Goal: Information Seeking & Learning: Learn about a topic

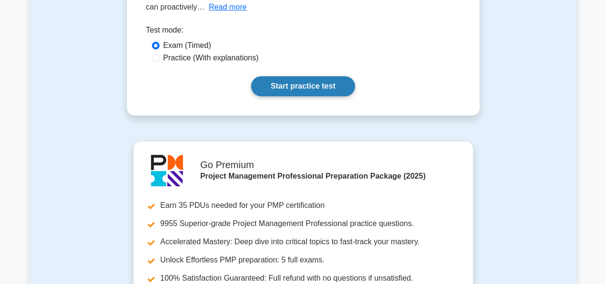
click at [287, 90] on link "Start practice test" at bounding box center [303, 86] width 104 height 20
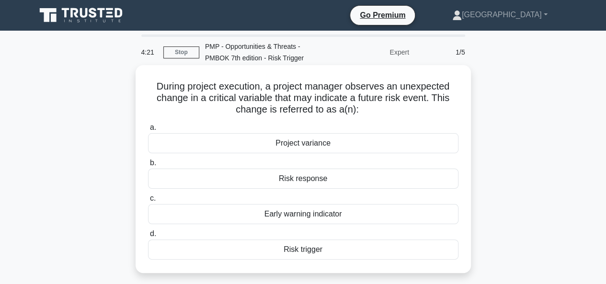
click at [309, 251] on div "Risk trigger" at bounding box center [303, 249] width 310 height 20
click at [148, 237] on input "d. Risk trigger" at bounding box center [148, 234] width 0 height 6
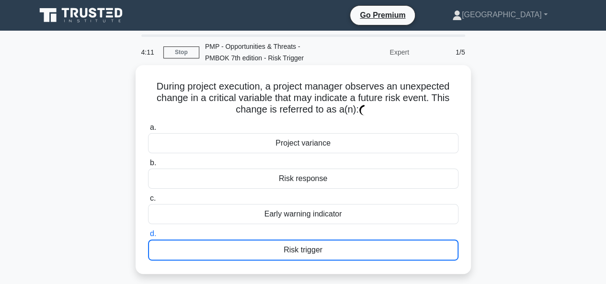
click at [274, 249] on div "Risk trigger" at bounding box center [303, 249] width 310 height 21
click at [148, 237] on input "d. Risk trigger" at bounding box center [148, 234] width 0 height 6
click at [287, 255] on div "Risk trigger" at bounding box center [303, 249] width 310 height 21
click at [148, 237] on input "d. Risk trigger" at bounding box center [148, 234] width 0 height 6
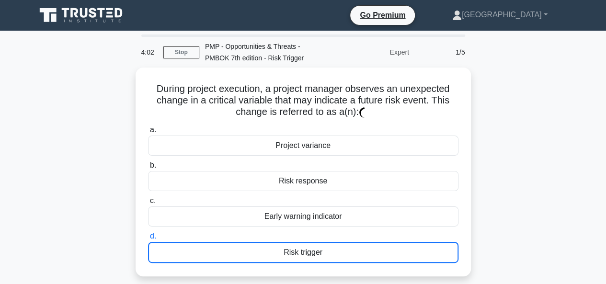
click at [536, 226] on div "During project execution, a project manager observes an unexpected change in a …" at bounding box center [303, 178] width 546 height 220
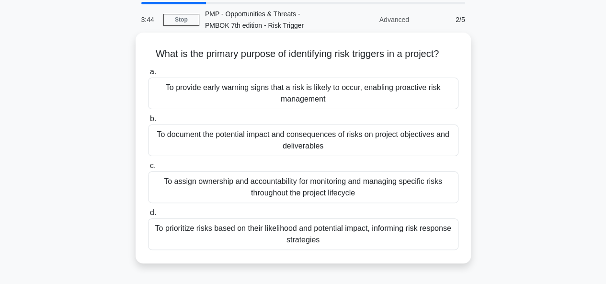
scroll to position [48, 0]
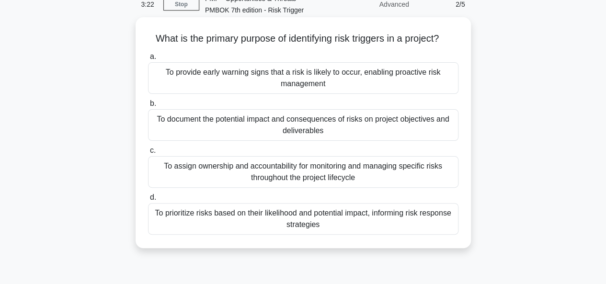
click at [253, 79] on div "To provide early warning signs that a risk is likely to occur, enabling proacti…" at bounding box center [303, 78] width 310 height 32
click at [148, 60] on input "a. To provide early warning signs that a risk is likely to occur, enabling proa…" at bounding box center [148, 57] width 0 height 6
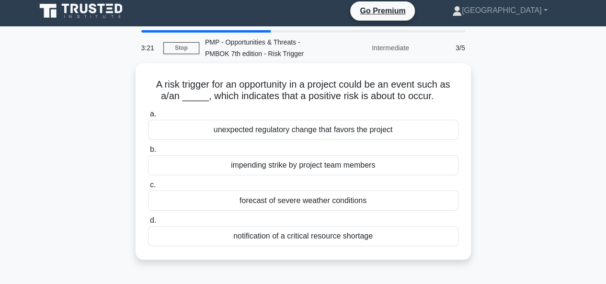
scroll to position [0, 0]
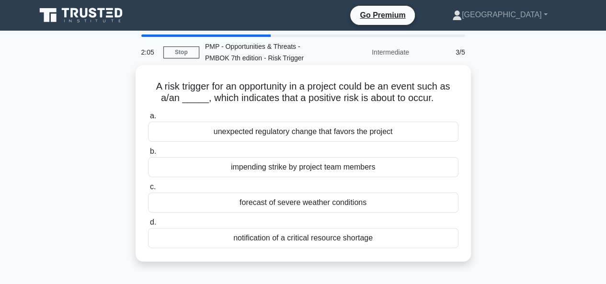
click at [280, 202] on div "forecast of severe weather conditions" at bounding box center [303, 203] width 310 height 20
click at [148, 190] on input "c. forecast of severe weather conditions" at bounding box center [148, 187] width 0 height 6
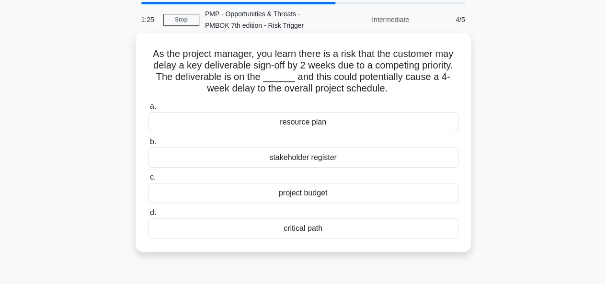
scroll to position [48, 0]
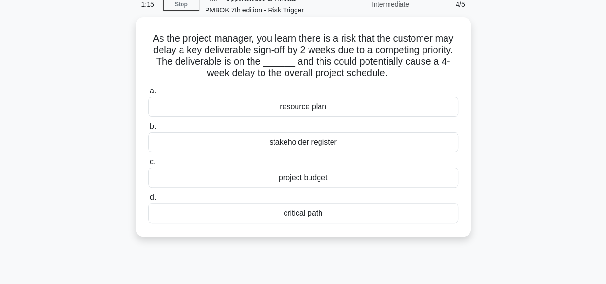
click at [300, 215] on div "critical path" at bounding box center [303, 213] width 310 height 20
click at [148, 201] on input "d. critical path" at bounding box center [148, 197] width 0 height 6
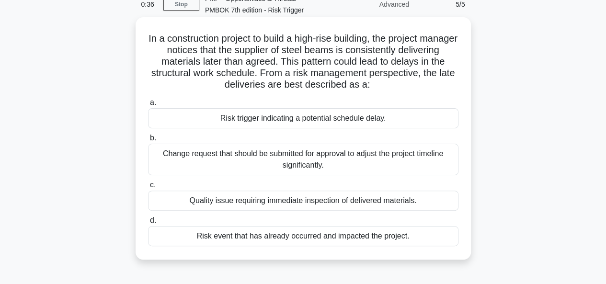
click at [272, 119] on div "Risk trigger indicating a potential schedule delay." at bounding box center [303, 118] width 310 height 20
click at [261, 118] on div "Risk trigger indicating a potential schedule delay." at bounding box center [303, 118] width 310 height 20
click at [148, 106] on input "a. Risk trigger indicating a potential schedule delay." at bounding box center [148, 103] width 0 height 6
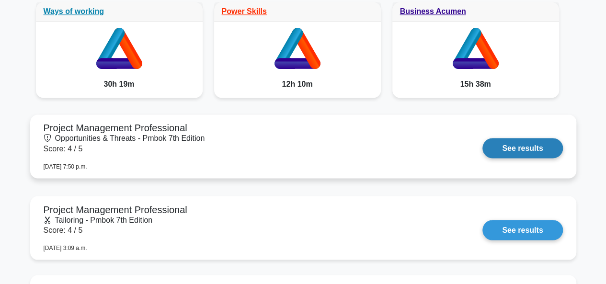
click at [538, 143] on link "See results" at bounding box center [522, 148] width 80 height 20
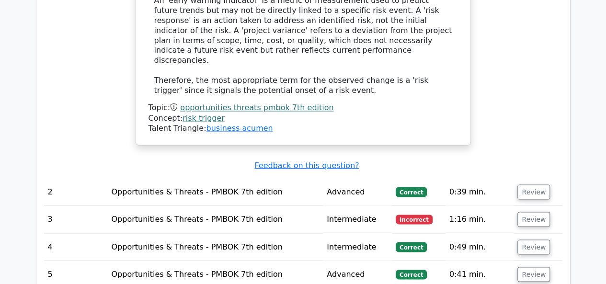
scroll to position [814, 0]
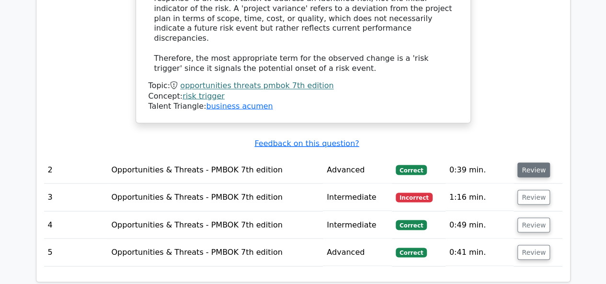
click at [536, 162] on button "Review" at bounding box center [533, 169] width 33 height 15
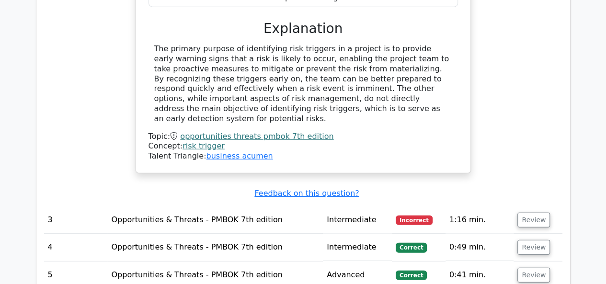
scroll to position [1245, 0]
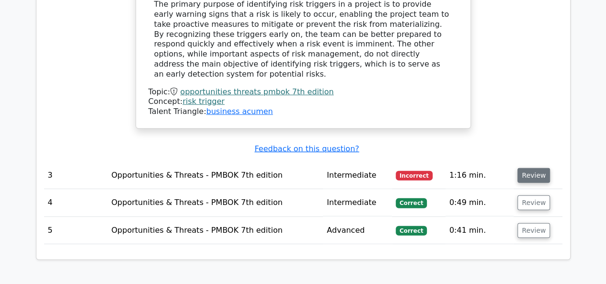
click at [526, 168] on button "Review" at bounding box center [533, 175] width 33 height 15
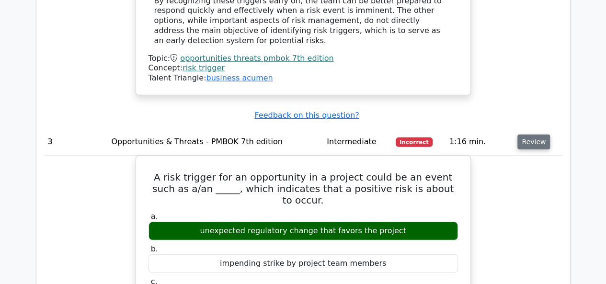
scroll to position [1293, 0]
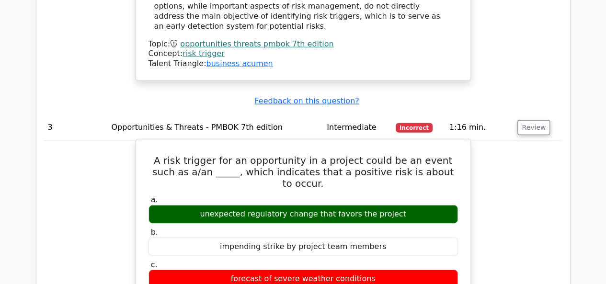
click at [190, 205] on div "unexpected regulatory change that favors the project" at bounding box center [302, 214] width 309 height 19
drag, startPoint x: 197, startPoint y: 161, endPoint x: 440, endPoint y: 158, distance: 242.9
click at [411, 205] on div "unexpected regulatory change that favors the project" at bounding box center [302, 214] width 309 height 19
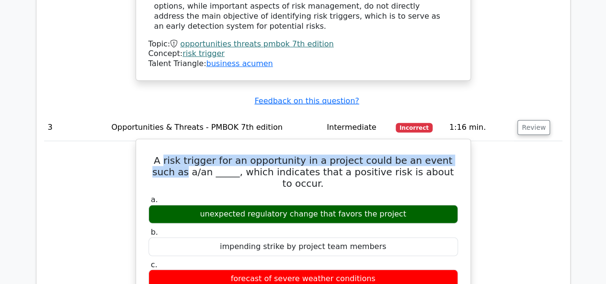
drag, startPoint x: 160, startPoint y: 125, endPoint x: 456, endPoint y: 128, distance: 296.5
click at [456, 155] on h5 "A risk trigger for an opportunity in a project could be an event such as a/an _…" at bounding box center [303, 172] width 311 height 34
drag, startPoint x: 205, startPoint y: 166, endPoint x: 423, endPoint y: 165, distance: 218.4
click at [419, 205] on div "unexpected regulatory change that favors the project" at bounding box center [302, 214] width 309 height 19
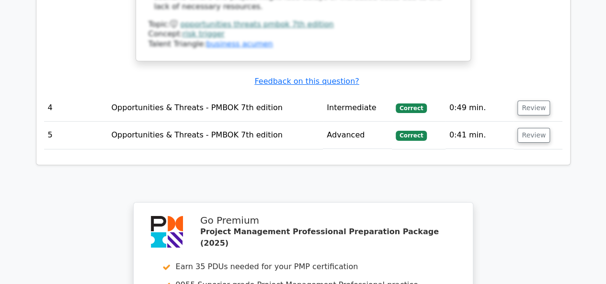
scroll to position [1724, 0]
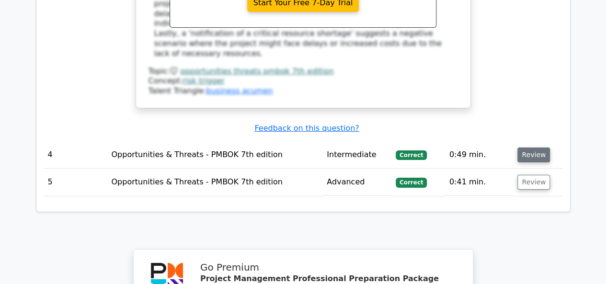
click at [536, 148] on button "Review" at bounding box center [533, 155] width 33 height 15
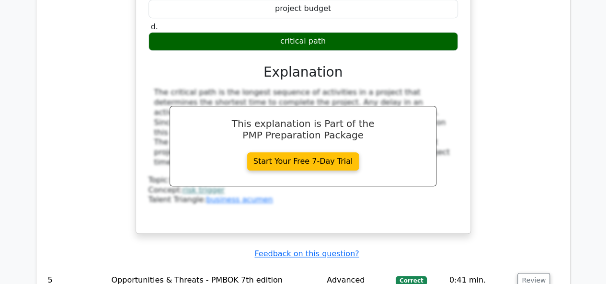
scroll to position [2108, 0]
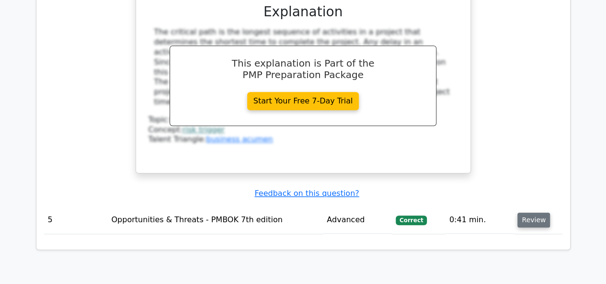
click at [527, 213] on button "Review" at bounding box center [533, 220] width 33 height 15
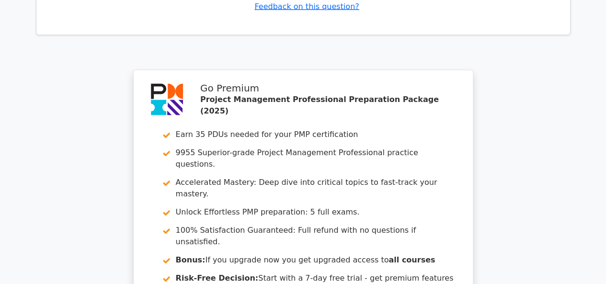
scroll to position [2874, 0]
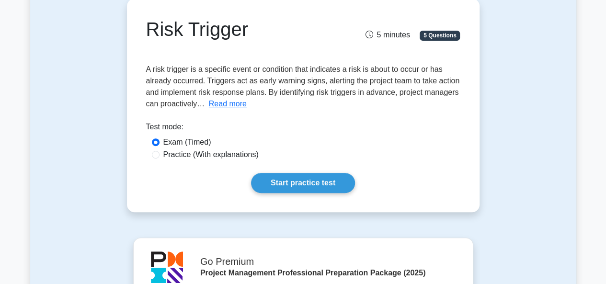
scroll to position [96, 0]
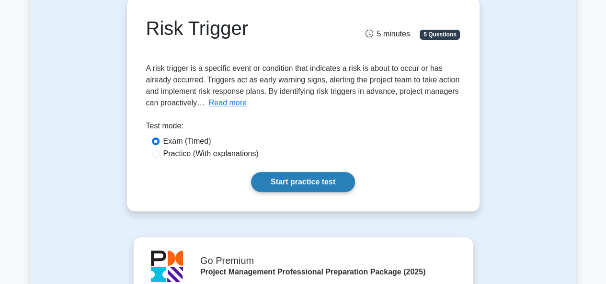
click at [280, 181] on link "Start practice test" at bounding box center [303, 182] width 104 height 20
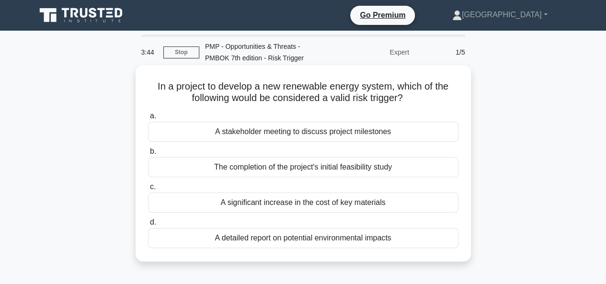
click at [274, 202] on div "A significant increase in the cost of key materials" at bounding box center [303, 203] width 310 height 20
click at [148, 190] on input "c. A significant increase in the cost of key materials" at bounding box center [148, 187] width 0 height 6
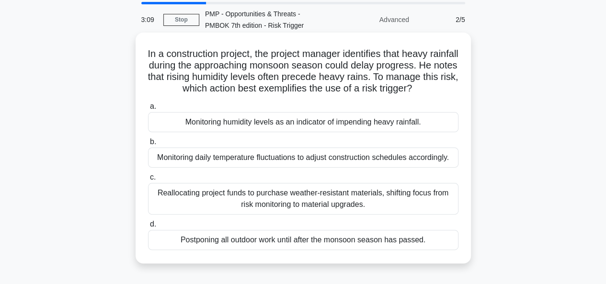
scroll to position [48, 0]
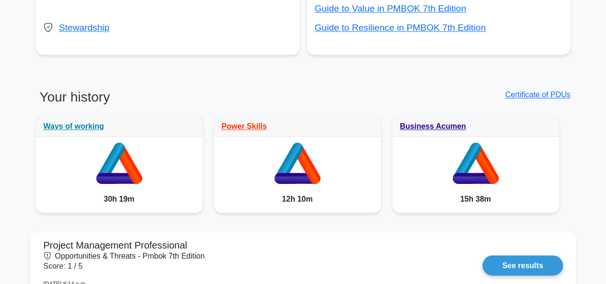
scroll to position [718, 0]
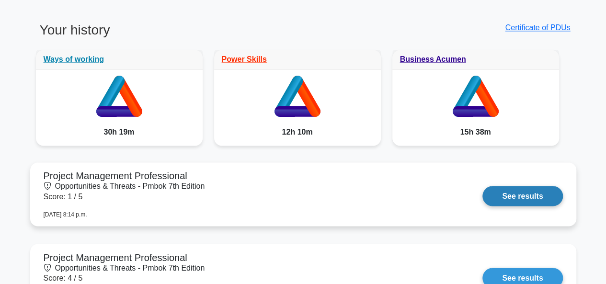
click at [512, 199] on link "See results" at bounding box center [522, 196] width 80 height 20
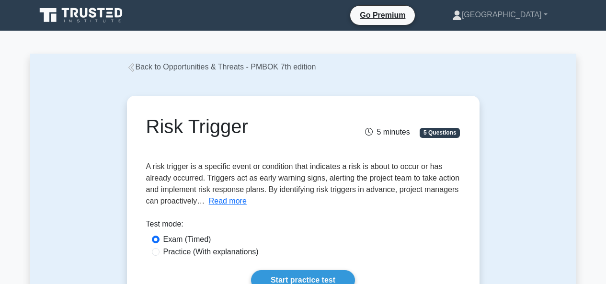
scroll to position [96, 0]
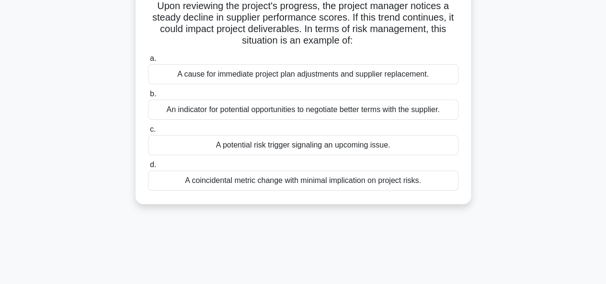
scroll to position [96, 0]
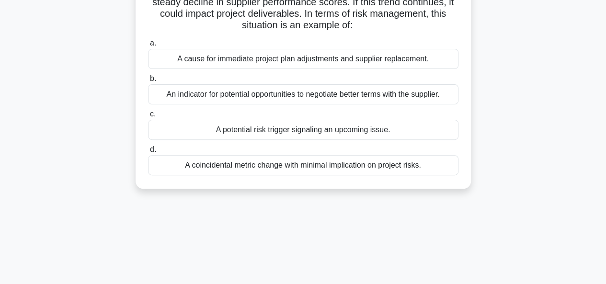
click at [256, 133] on div "A potential risk trigger signaling an upcoming issue." at bounding box center [303, 130] width 310 height 20
click at [265, 131] on div "A potential risk trigger signaling an upcoming issue." at bounding box center [303, 130] width 310 height 20
click at [148, 117] on input "c. A potential risk trigger signaling an upcoming issue." at bounding box center [148, 114] width 0 height 6
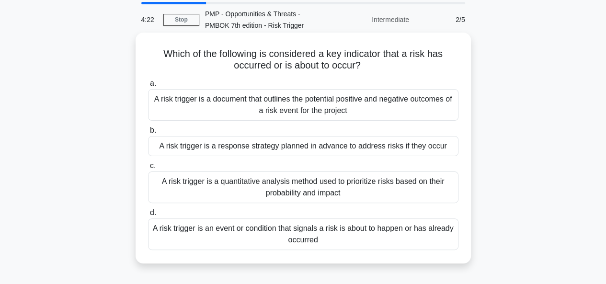
scroll to position [48, 0]
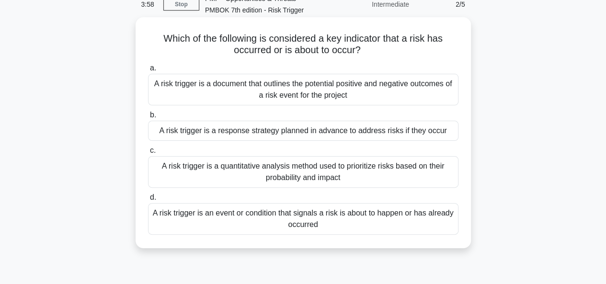
click at [253, 132] on div "A risk trigger is a response strategy planned in advance to address risks if th…" at bounding box center [303, 131] width 310 height 20
click at [148, 118] on input "b. A risk trigger is a response strategy planned in advance to address risks if…" at bounding box center [148, 115] width 0 height 6
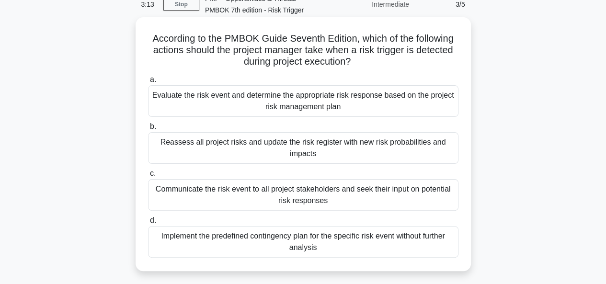
click at [300, 99] on div "Evaluate the risk event and determine the appropriate risk response based on th…" at bounding box center [303, 101] width 310 height 32
click at [148, 83] on input "a. Evaluate the risk event and determine the appropriate risk response based on…" at bounding box center [148, 80] width 0 height 6
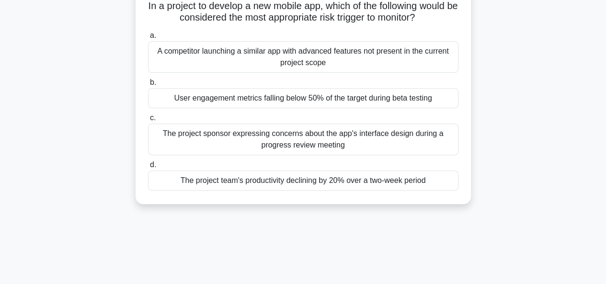
scroll to position [96, 0]
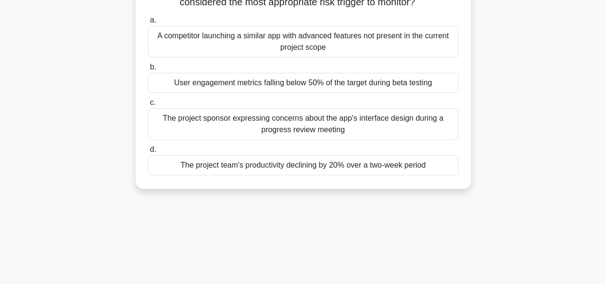
click at [287, 82] on div "User engagement metrics falling below 50% of the target during beta testing" at bounding box center [303, 83] width 310 height 20
click at [148, 70] on input "b. User engagement metrics falling below 50% of the target during beta testing" at bounding box center [148, 67] width 0 height 6
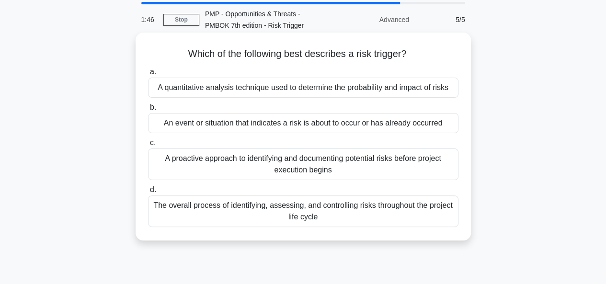
scroll to position [48, 0]
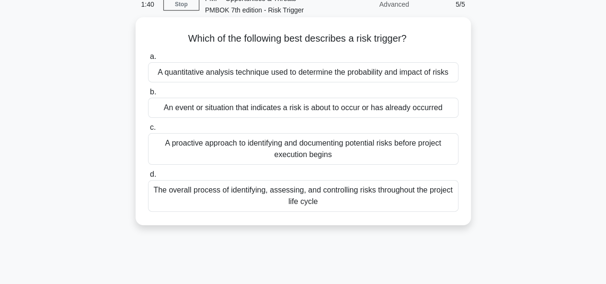
click at [305, 151] on div "A proactive approach to identifying and documenting potential risks before proj…" at bounding box center [303, 149] width 310 height 32
click at [148, 131] on input "c. A proactive approach to identifying and documenting potential risks before p…" at bounding box center [148, 128] width 0 height 6
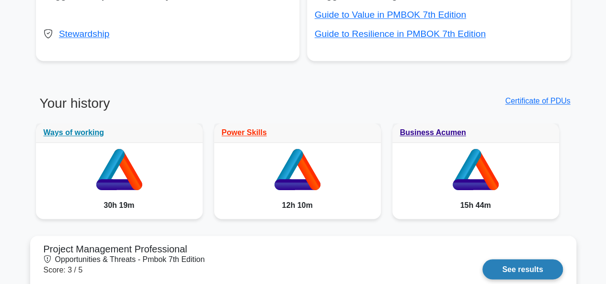
scroll to position [718, 0]
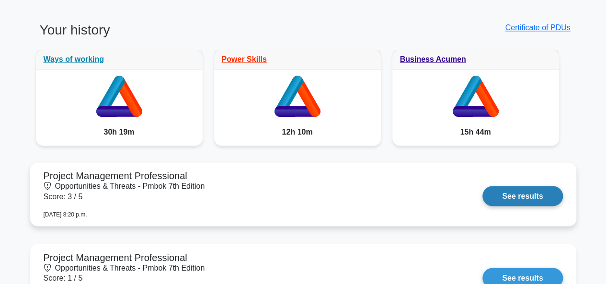
click at [554, 199] on link "See results" at bounding box center [522, 196] width 80 height 20
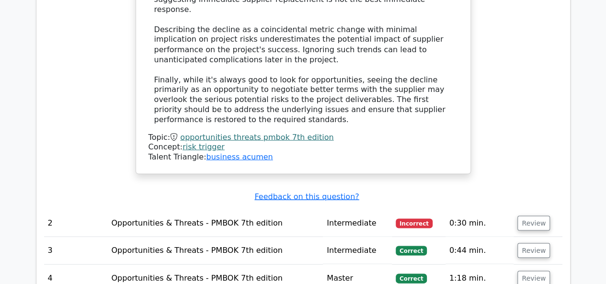
scroll to position [958, 0]
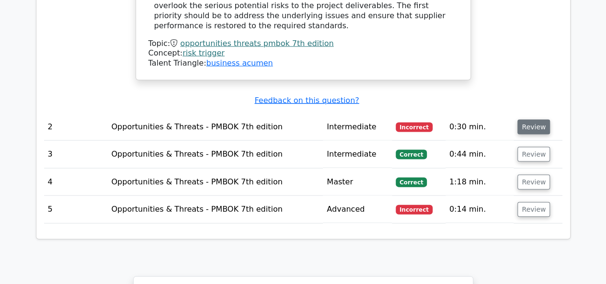
click at [538, 120] on button "Review" at bounding box center [533, 127] width 33 height 15
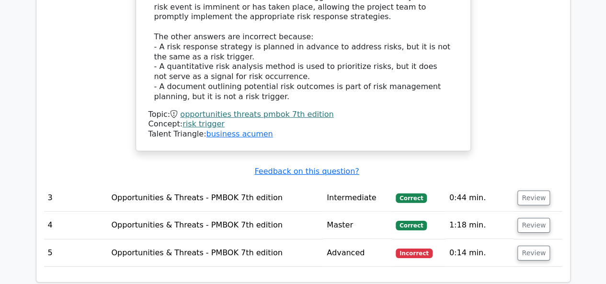
scroll to position [1437, 0]
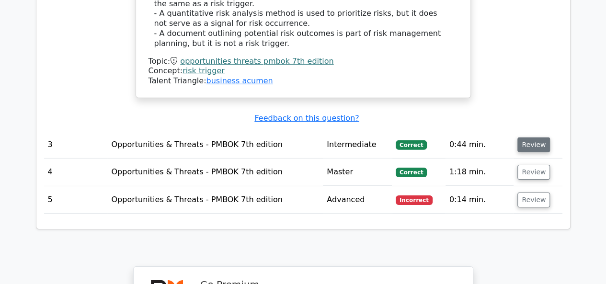
click at [532, 137] on button "Review" at bounding box center [533, 144] width 33 height 15
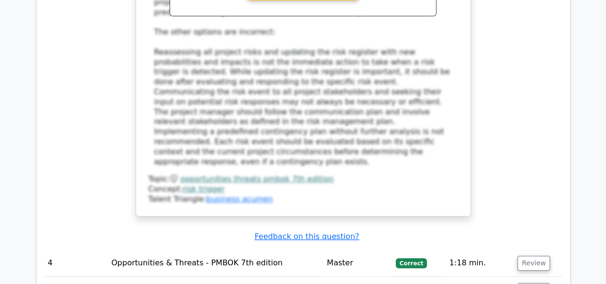
scroll to position [2012, 0]
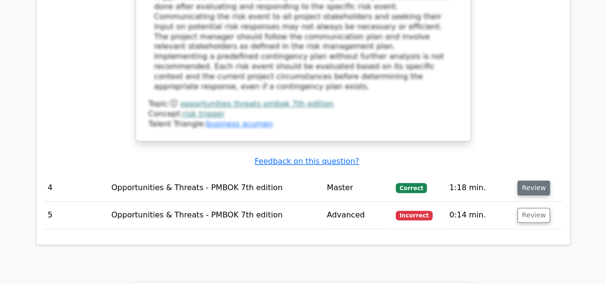
click at [527, 181] on button "Review" at bounding box center [533, 188] width 33 height 15
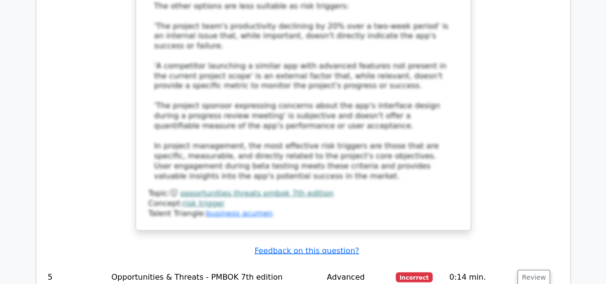
scroll to position [2682, 0]
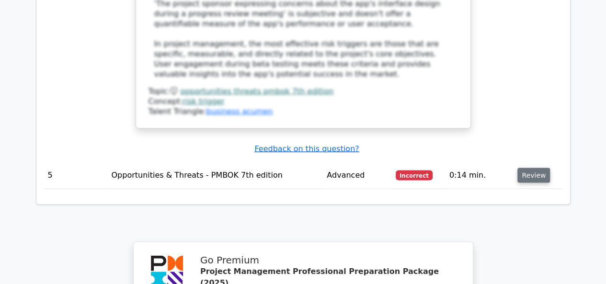
click at [530, 168] on button "Review" at bounding box center [533, 175] width 33 height 15
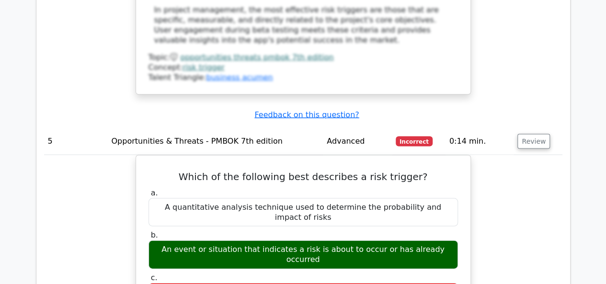
scroll to position [2730, 0]
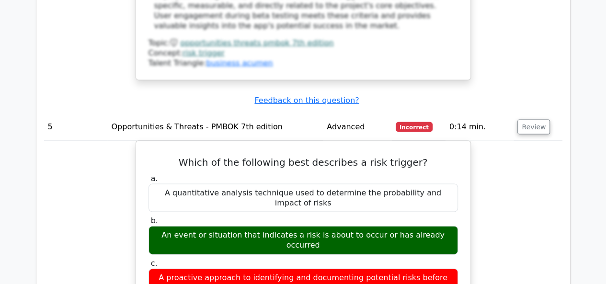
drag, startPoint x: 452, startPoint y: 153, endPoint x: 113, endPoint y: 176, distance: 339.9
